Goal: Ask a question: Seek information or help from site administrators or community

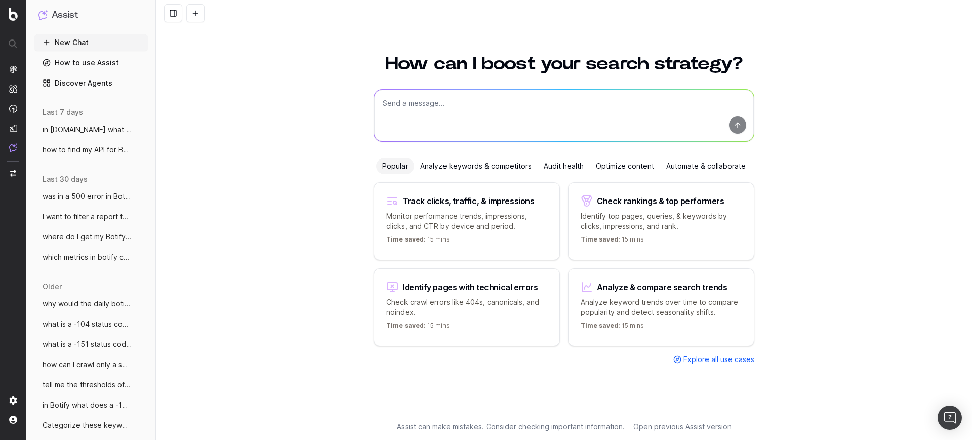
click at [443, 116] on textarea at bounding box center [564, 116] width 380 height 52
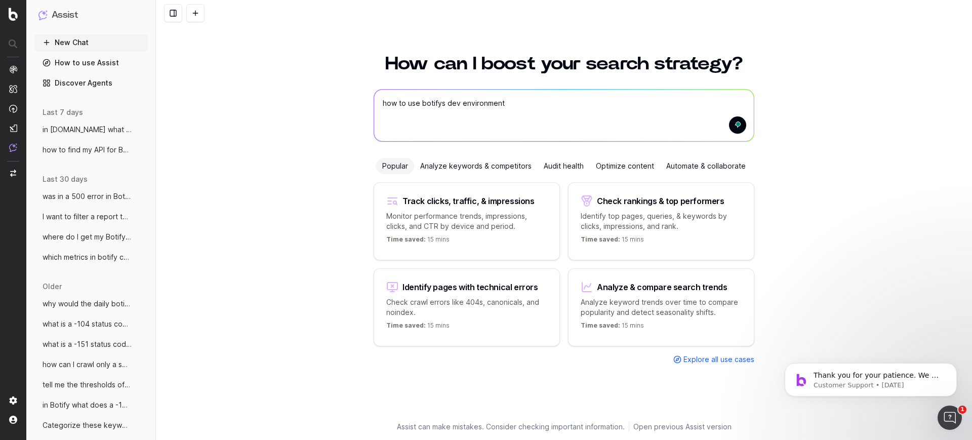
type textarea "how to use botifys dev environment"
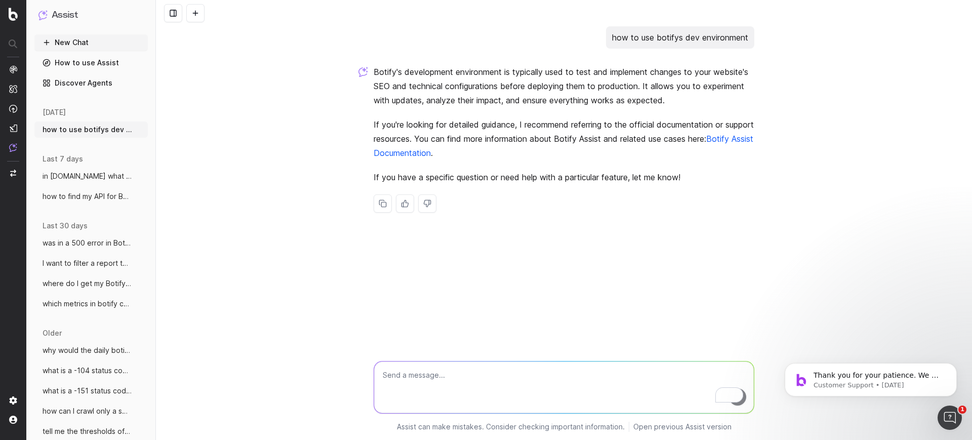
click at [536, 381] on textarea "To enrich screen reader interactions, please activate Accessibility in Grammarl…" at bounding box center [564, 387] width 380 height 52
type textarea "but can you also link it to the dev or sandbox environment?"
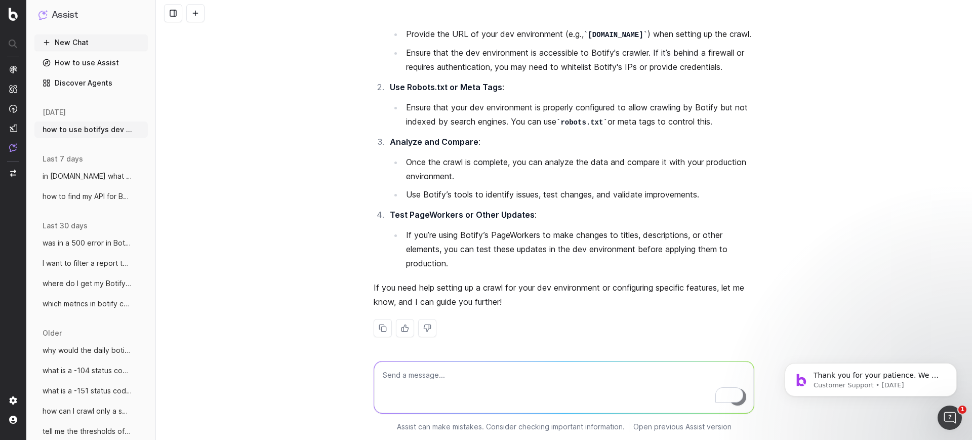
scroll to position [389, 0]
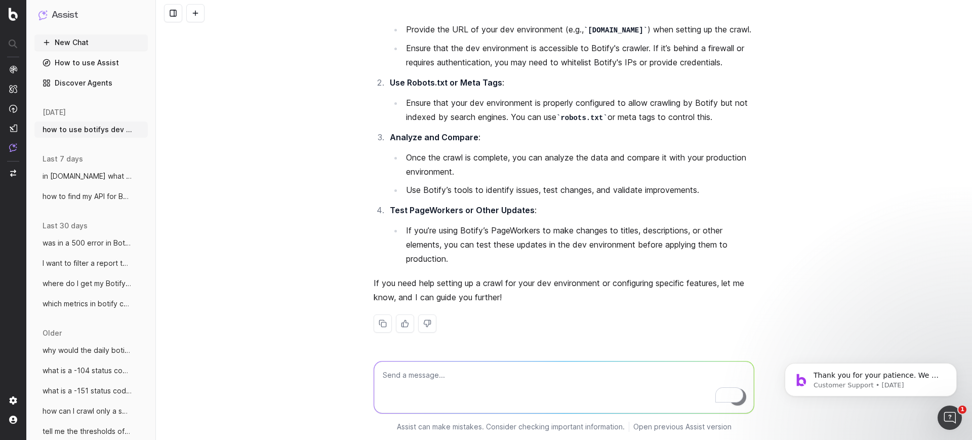
click at [536, 381] on textarea "To enrich screen reader interactions, please activate Accessibility in Grammarl…" at bounding box center [564, 387] width 380 height 52
type textarea "give me a writeup of how to set up btoify to the dev environment can it be on G…"
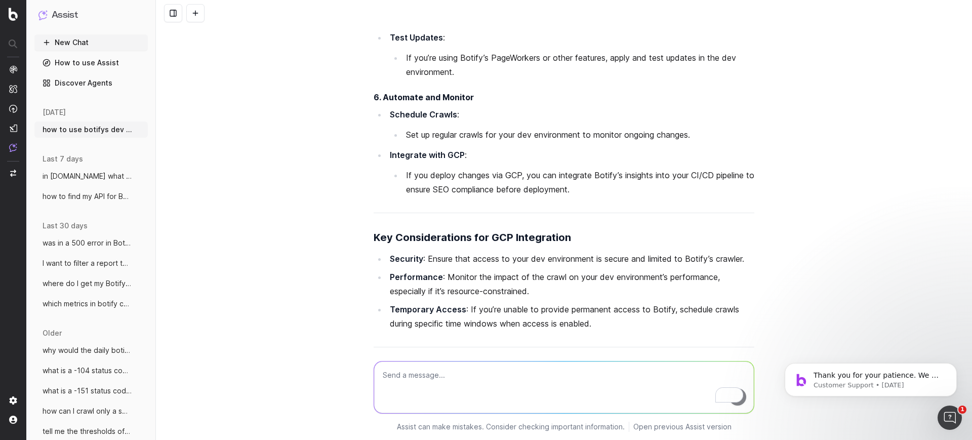
scroll to position [1875, 0]
